Goal: Task Accomplishment & Management: Manage account settings

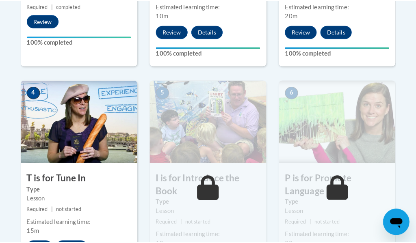
scroll to position [447, 0]
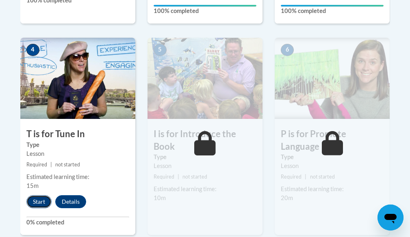
click at [45, 201] on button "Start" at bounding box center [38, 201] width 25 height 13
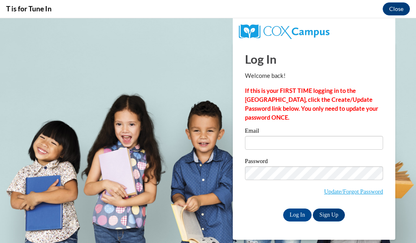
scroll to position [0, 0]
type input "[PERSON_NAME][EMAIL_ADDRESS][DOMAIN_NAME]"
click at [296, 216] on input "Log In" at bounding box center [297, 215] width 28 height 13
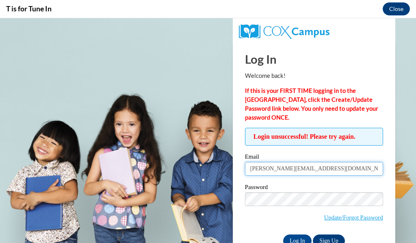
click at [310, 163] on input "[PERSON_NAME][EMAIL_ADDRESS][PERSON_NAME][DOMAIN_NAME]" at bounding box center [314, 169] width 138 height 14
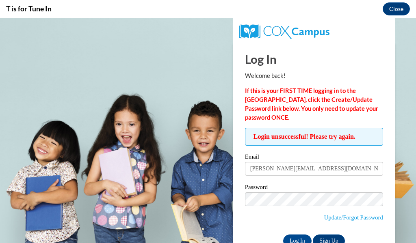
click at [250, 220] on span "Update/Forgot Password" at bounding box center [314, 210] width 138 height 34
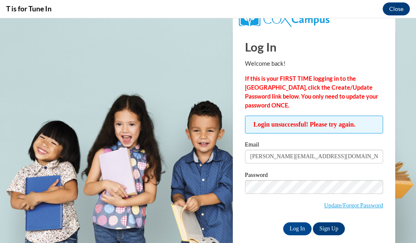
scroll to position [22, 0]
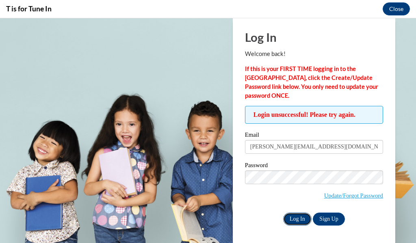
click at [288, 217] on input "Log In" at bounding box center [297, 219] width 28 height 13
click at [239, 222] on div "Login unsuccessful! Please try again. Please enter your email! Please enter you…" at bounding box center [314, 165] width 150 height 119
click at [287, 223] on input "Log In" at bounding box center [297, 219] width 28 height 13
click at [340, 195] on link "Update/Forgot Password" at bounding box center [353, 196] width 59 height 6
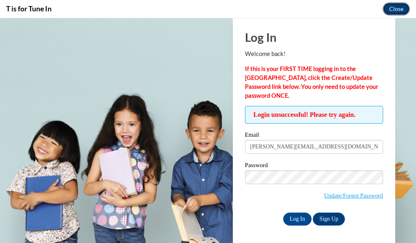
click at [404, 6] on button "Close" at bounding box center [396, 8] width 27 height 13
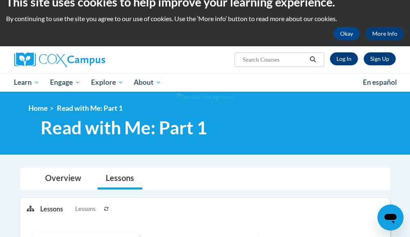
scroll to position [6, 0]
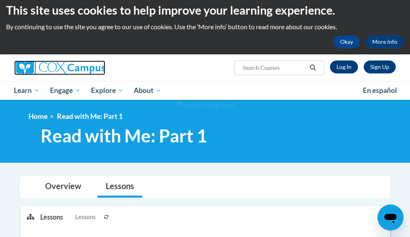
click at [72, 65] on img at bounding box center [59, 68] width 91 height 15
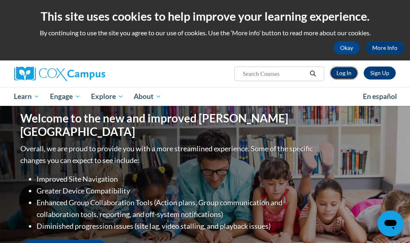
click at [341, 76] on link "Log In" at bounding box center [344, 73] width 28 height 13
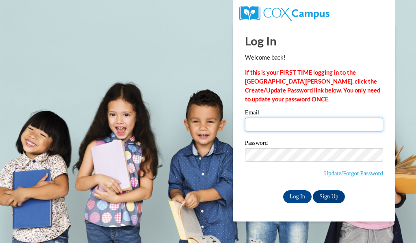
click at [320, 126] on input "Email" at bounding box center [314, 125] width 138 height 14
type input "jessica.blosser@mvesc.org"
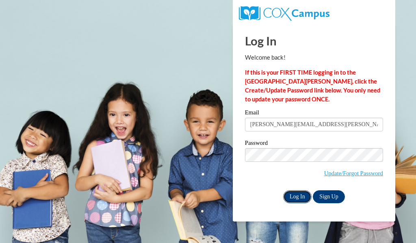
click at [298, 196] on input "Log In" at bounding box center [297, 197] width 28 height 13
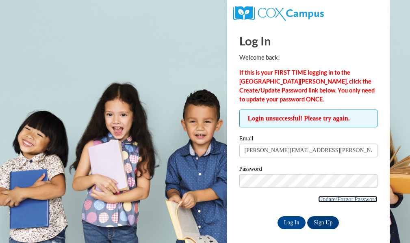
click at [321, 199] on link "Update/Forgot Password" at bounding box center [347, 199] width 59 height 6
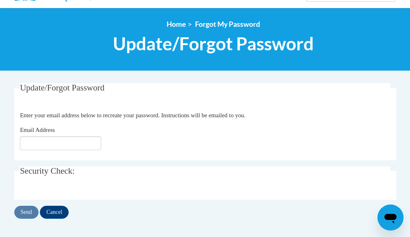
scroll to position [81, 0]
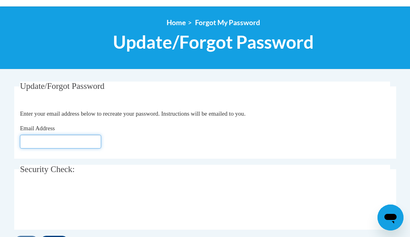
click at [96, 145] on input "Email Address" at bounding box center [60, 142] width 81 height 14
type input "[PERSON_NAME][EMAIL_ADDRESS][DOMAIN_NAME]"
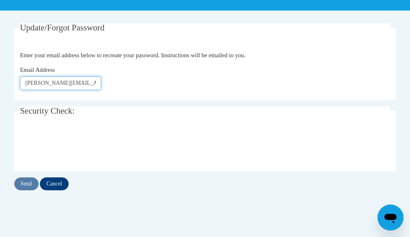
scroll to position [162, 0]
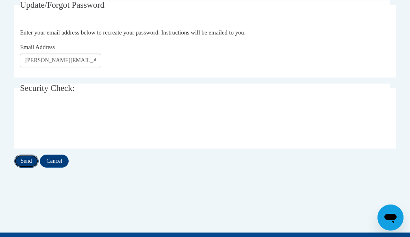
click at [31, 158] on input "Send" at bounding box center [26, 161] width 24 height 13
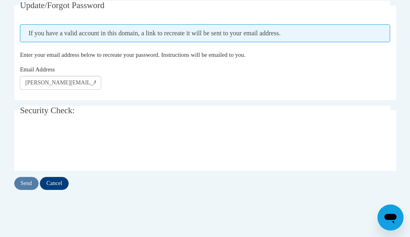
scroll to position [162, 0]
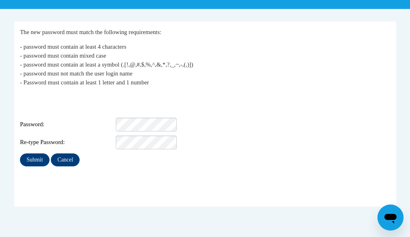
scroll to position [162, 0]
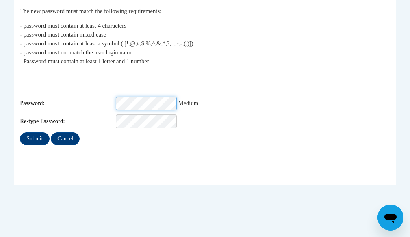
click at [72, 97] on div "Password: Medium" at bounding box center [205, 104] width 370 height 14
click at [41, 132] on input "Submit" at bounding box center [34, 138] width 29 height 13
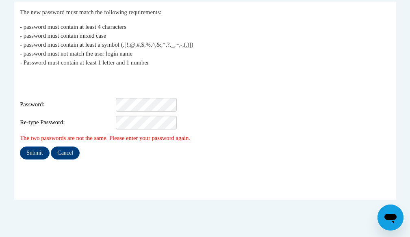
scroll to position [162, 0]
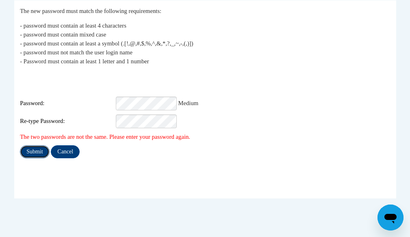
click at [41, 145] on input "Submit" at bounding box center [34, 151] width 29 height 13
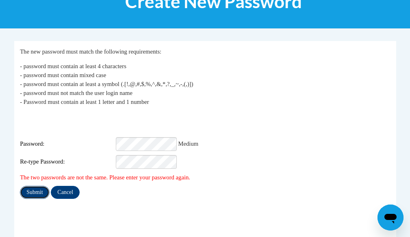
click at [45, 186] on input "Submit" at bounding box center [34, 192] width 29 height 13
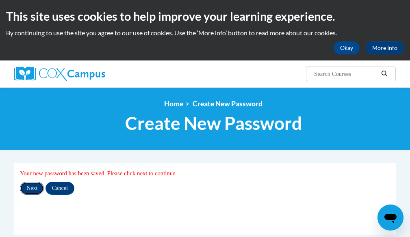
click at [32, 190] on input "Next" at bounding box center [32, 188] width 24 height 13
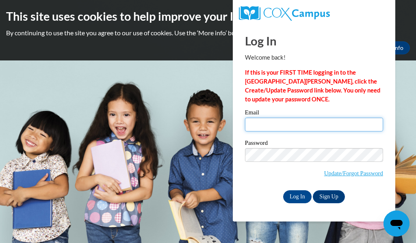
type input "[PERSON_NAME][EMAIL_ADDRESS][PERSON_NAME][DOMAIN_NAME]"
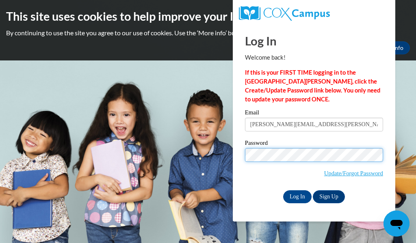
click at [195, 160] on body "This site uses cookies to help improve your learning experience. By continuing …" at bounding box center [208, 121] width 416 height 243
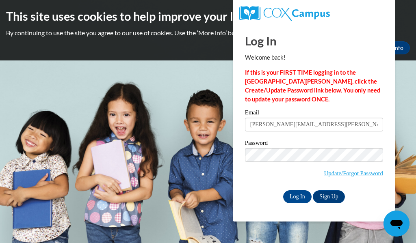
click at [262, 192] on div "Log In Sign Up" at bounding box center [314, 197] width 138 height 13
click at [295, 196] on input "Log In" at bounding box center [297, 197] width 28 height 13
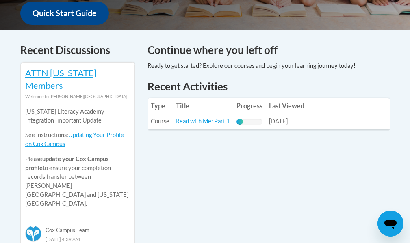
scroll to position [325, 0]
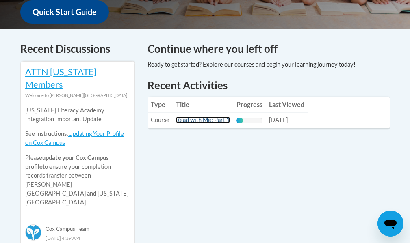
click at [204, 117] on link "Read with Me: Part 1" at bounding box center [203, 120] width 54 height 7
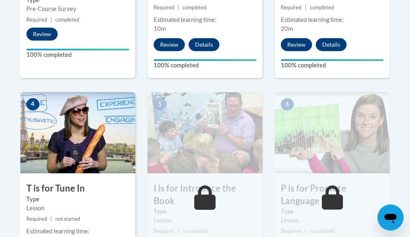
scroll to position [406, 0]
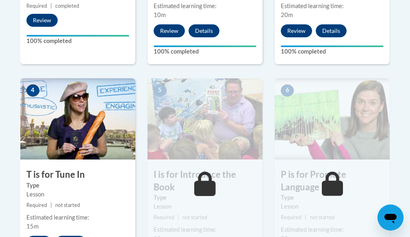
drag, startPoint x: 106, startPoint y: 207, endPoint x: 103, endPoint y: 199, distance: 7.7
click at [105, 202] on small "Required | not started" at bounding box center [77, 205] width 115 height 9
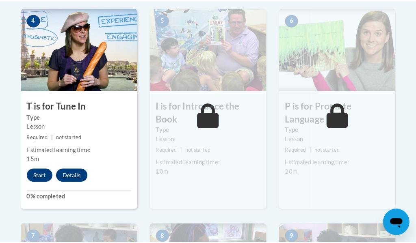
scroll to position [487, 0]
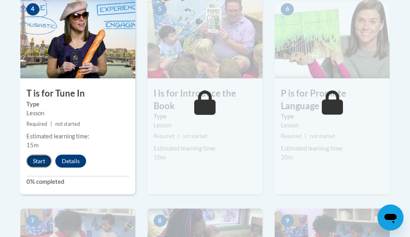
click at [43, 158] on button "Start" at bounding box center [38, 161] width 25 height 13
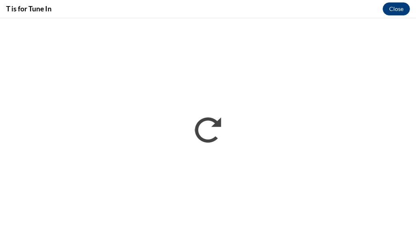
scroll to position [0, 0]
